Goal: Task Accomplishment & Management: Manage account settings

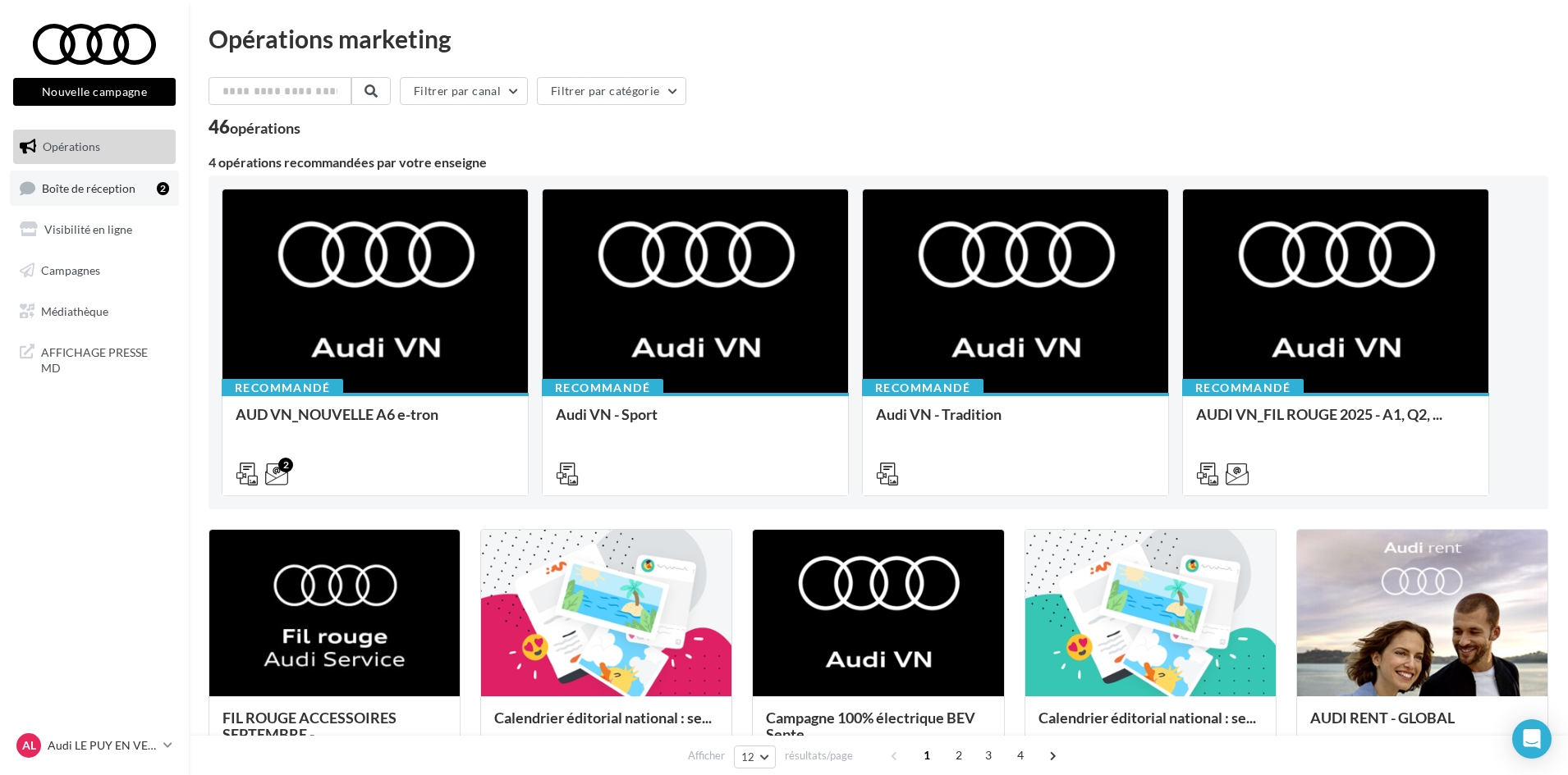
click at [78, 183] on span "Boîte de réception" at bounding box center [88, 187] width 94 height 14
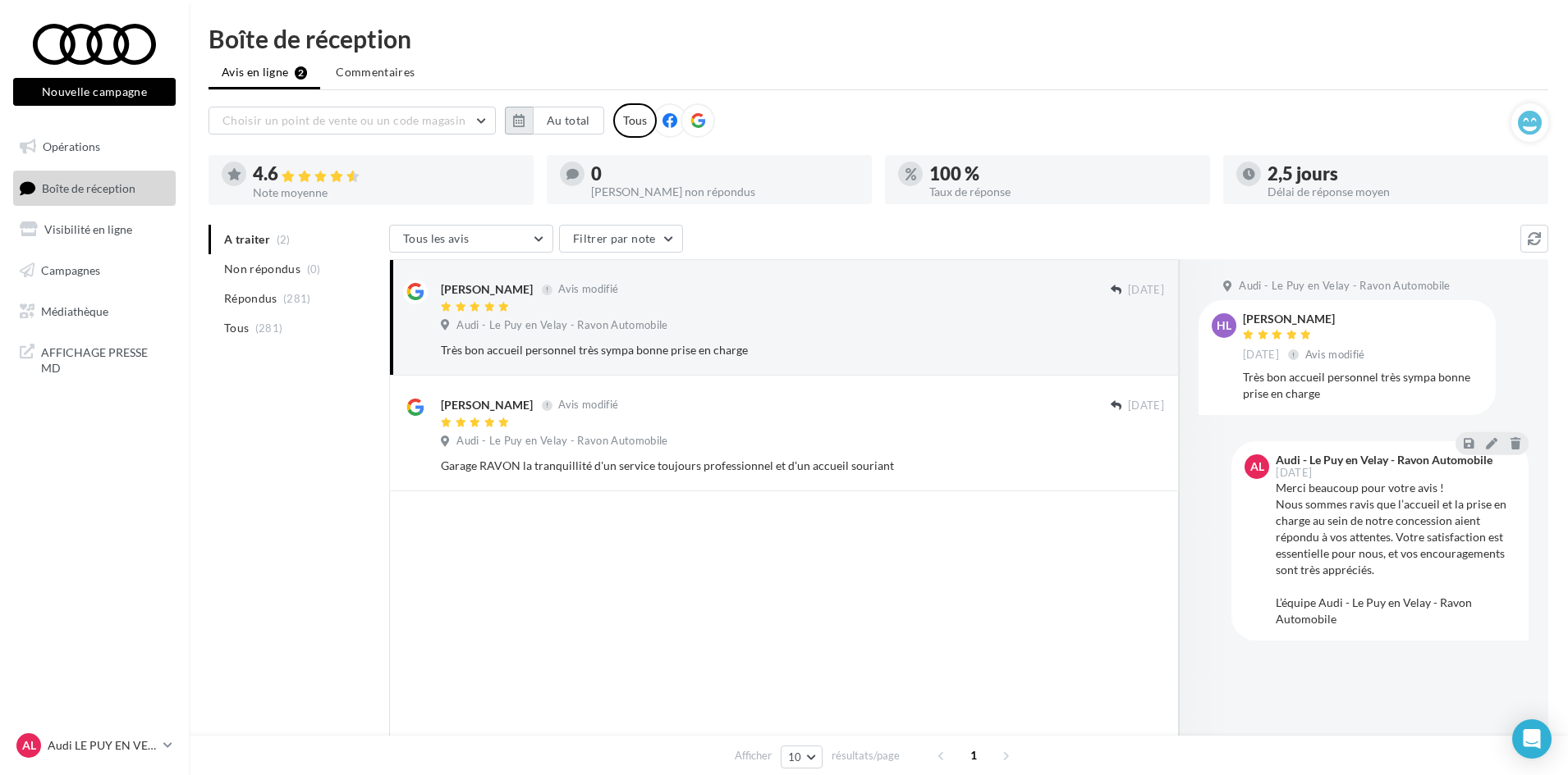
click at [505, 117] on button "button" at bounding box center [519, 120] width 28 height 28
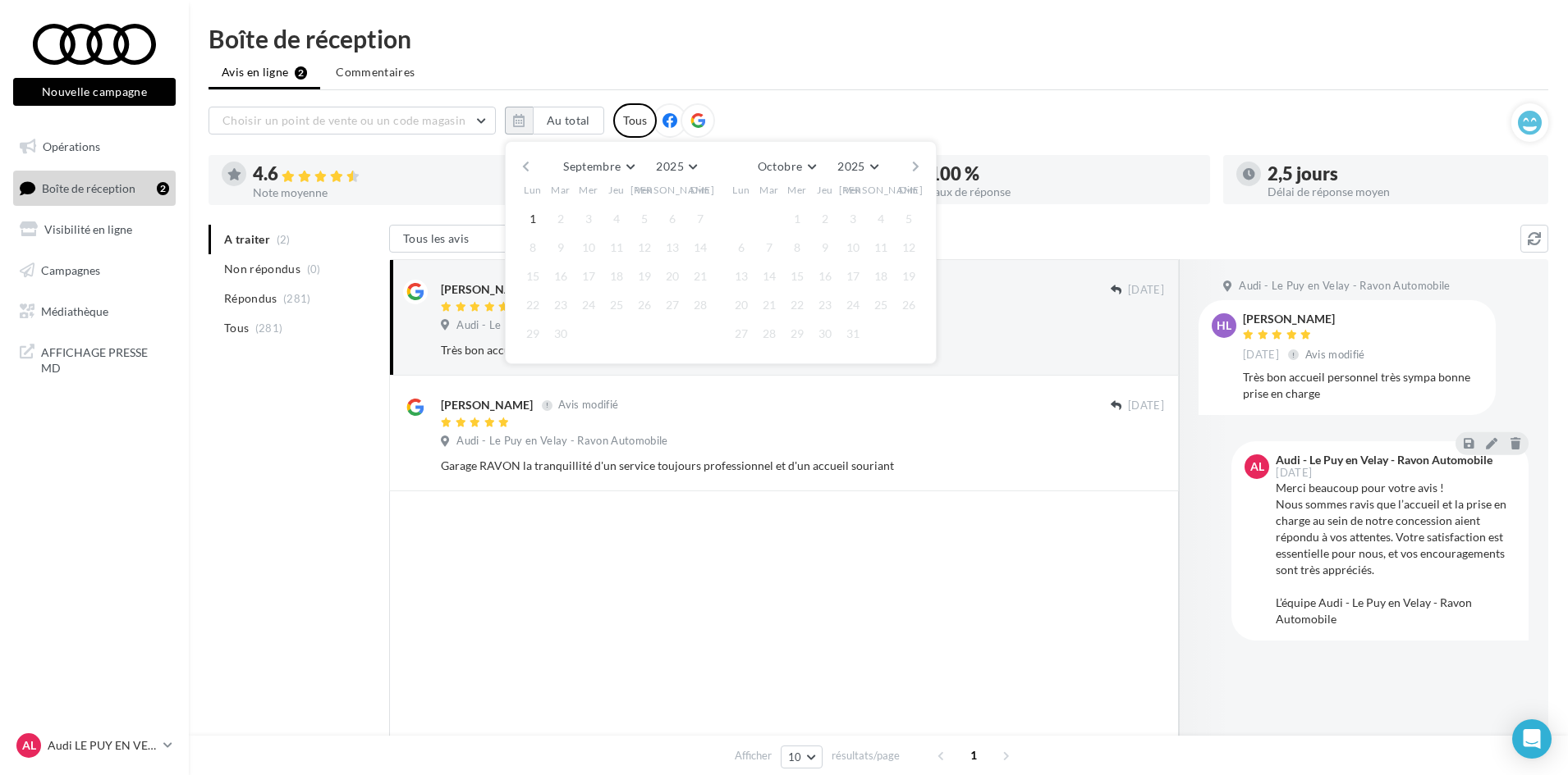
drag, startPoint x: 523, startPoint y: 169, endPoint x: 606, endPoint y: 202, distance: 89.3
click at [522, 169] on button "button" at bounding box center [526, 166] width 14 height 23
click at [634, 217] on button "1" at bounding box center [644, 219] width 25 height 25
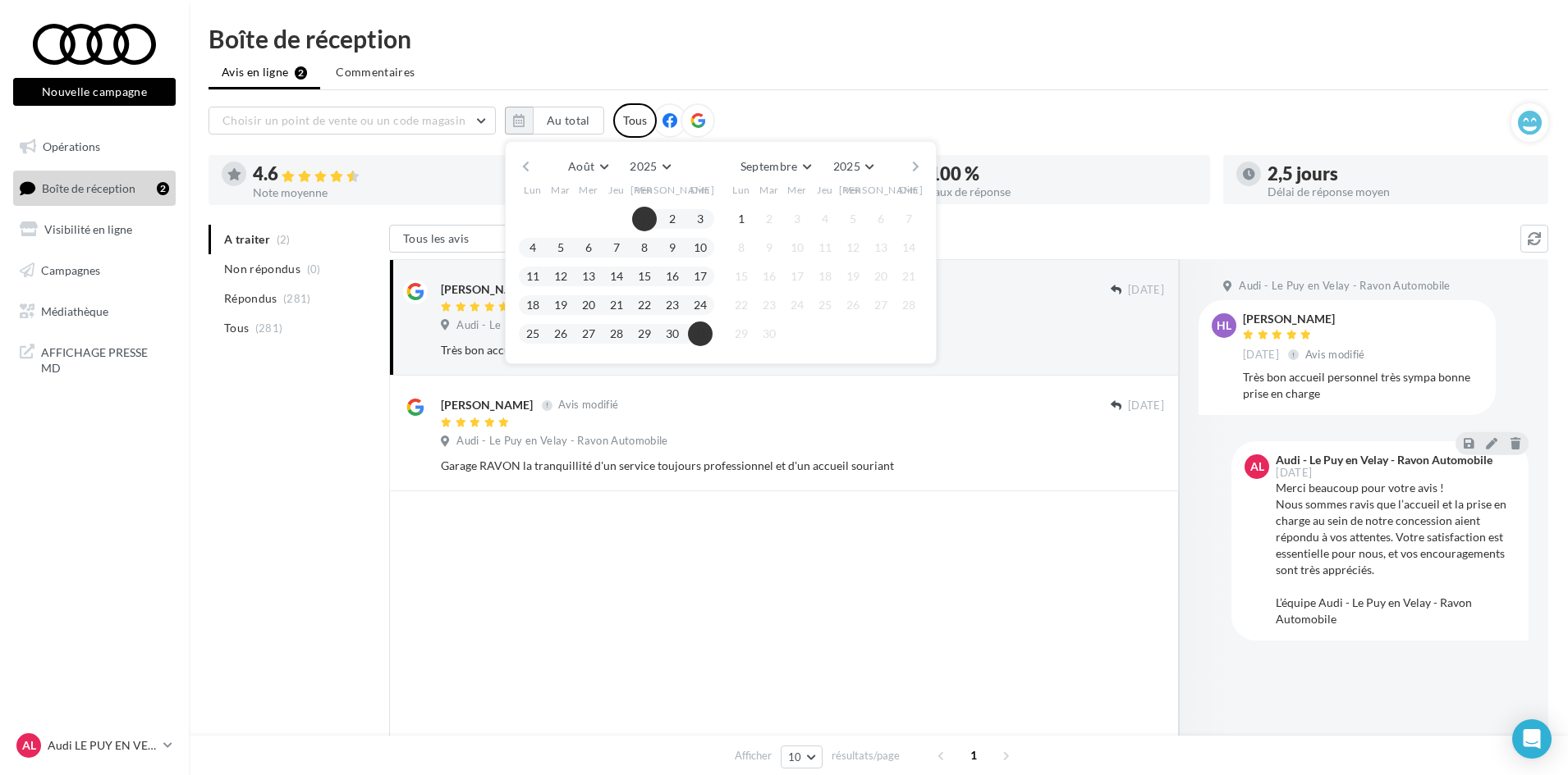
click at [699, 336] on button "31" at bounding box center [699, 333] width 25 height 25
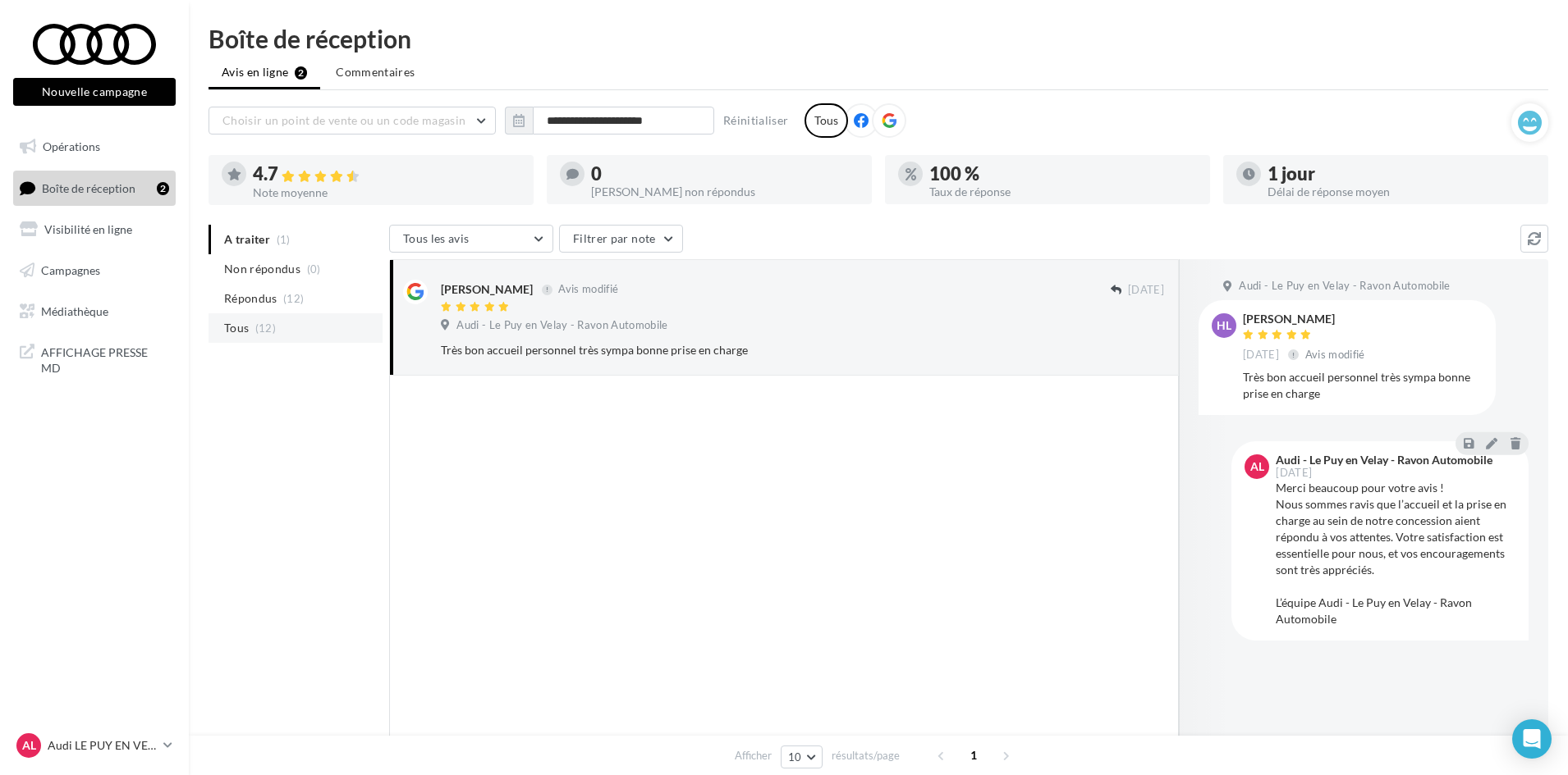
click at [291, 323] on li "Tous (12)" at bounding box center [295, 328] width 174 height 30
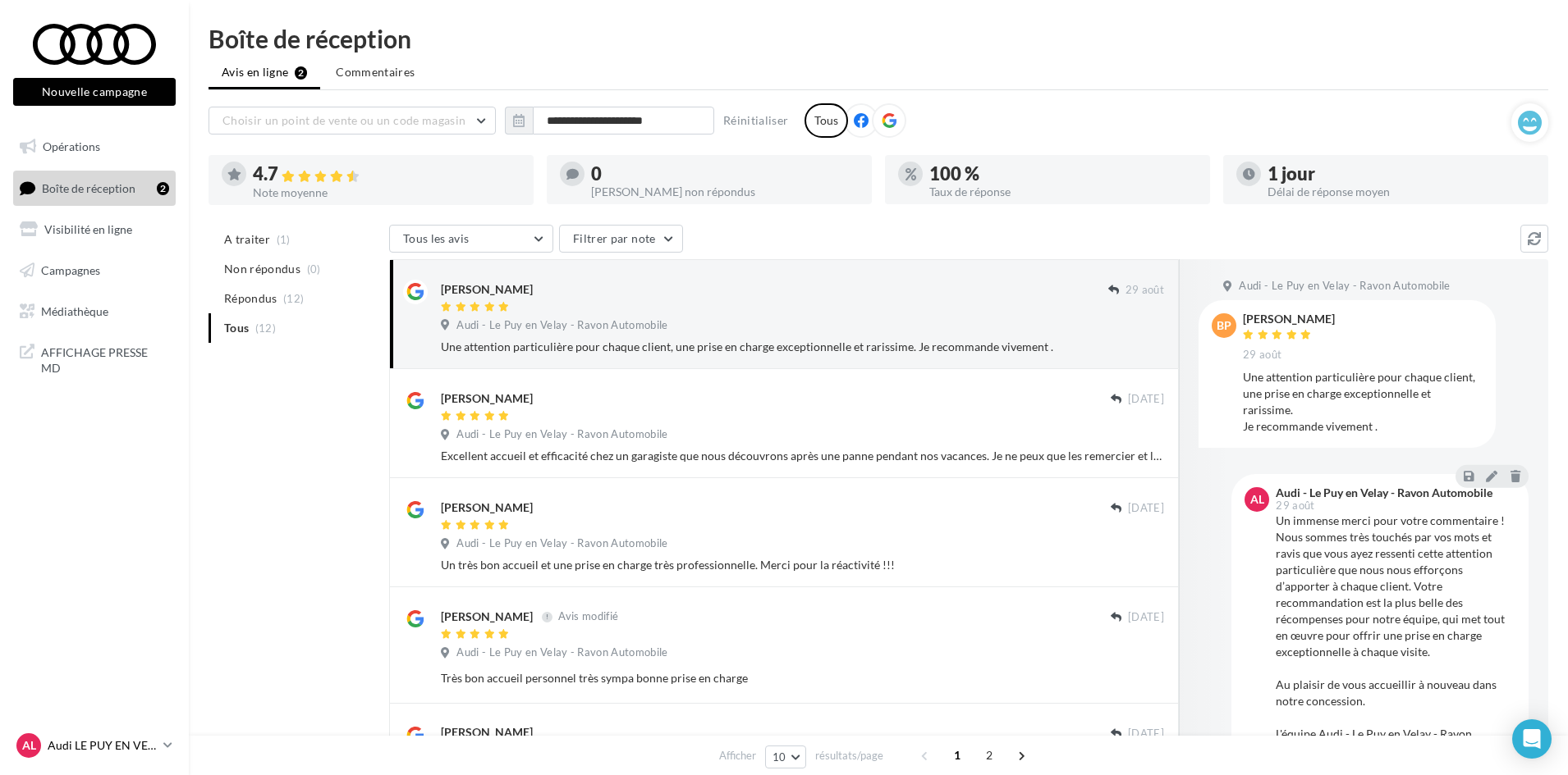
click at [132, 744] on p "Audi LE PUY EN VELAY" at bounding box center [102, 745] width 109 height 17
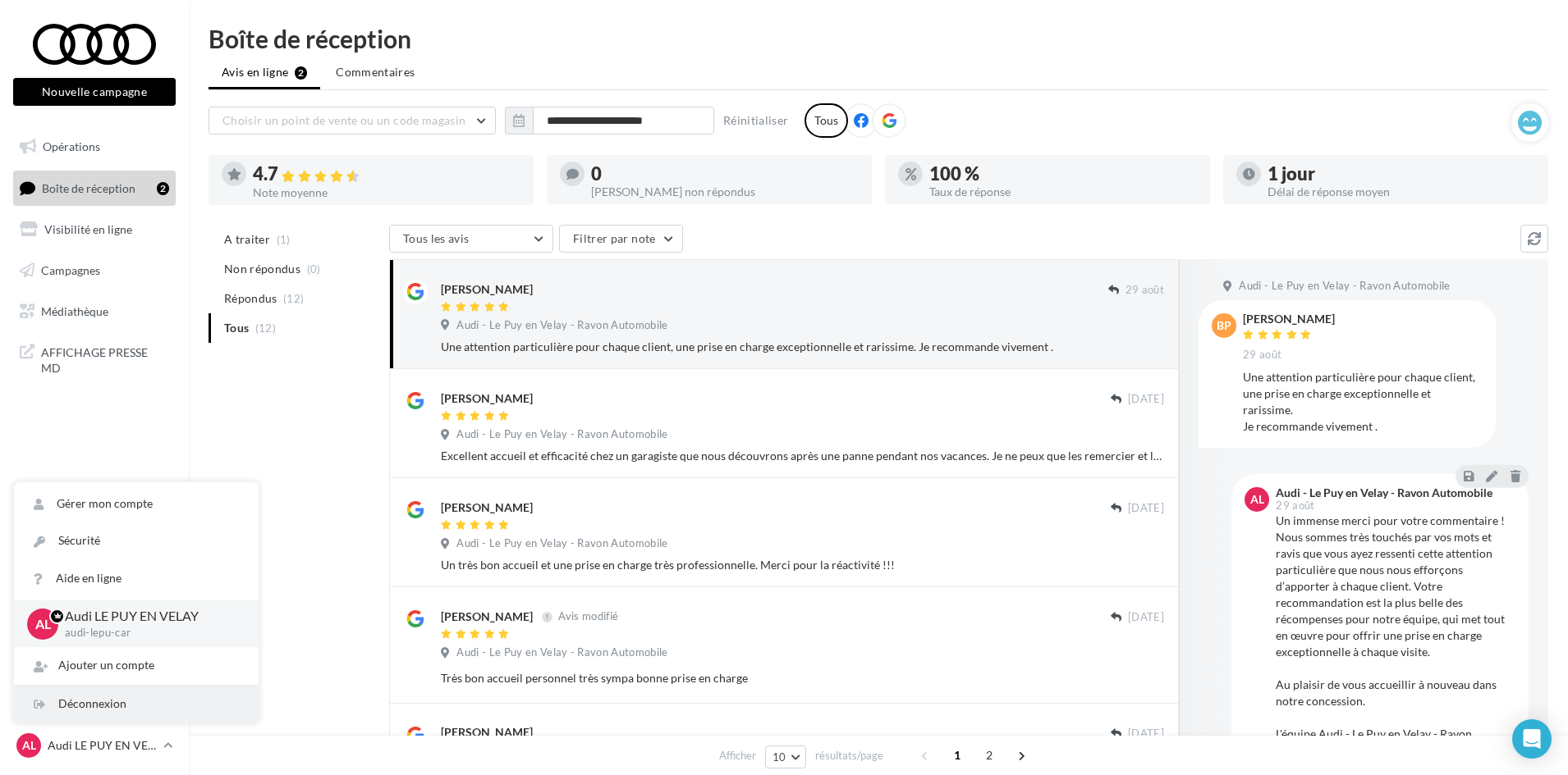
click at [138, 712] on div "Déconnexion" at bounding box center [136, 704] width 245 height 36
